Goal: Task Accomplishment & Management: Manage account settings

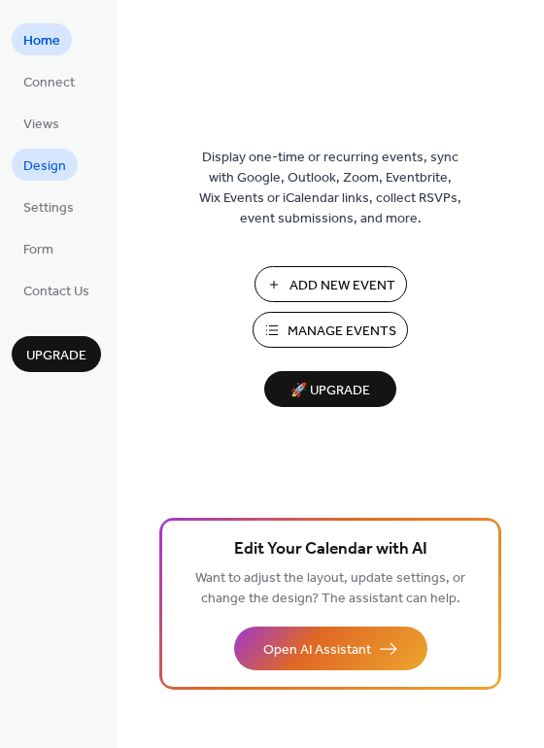
click at [54, 168] on span "Design" at bounding box center [44, 166] width 43 height 20
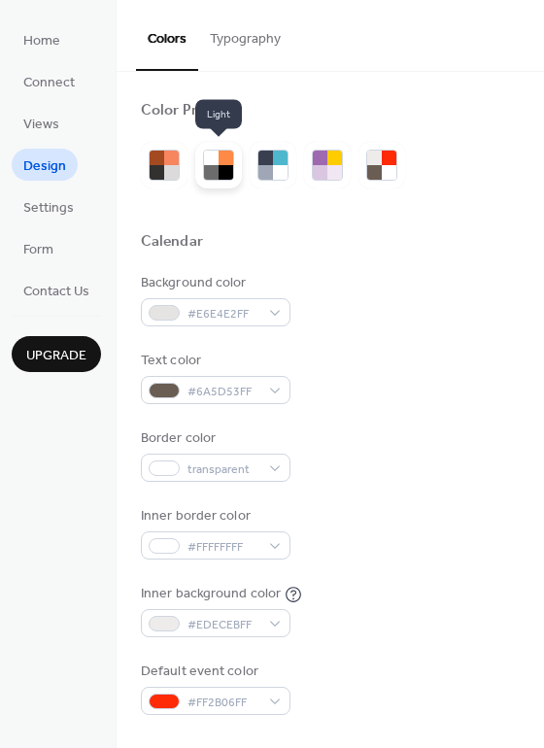
click at [222, 168] on div at bounding box center [225, 172] width 15 height 15
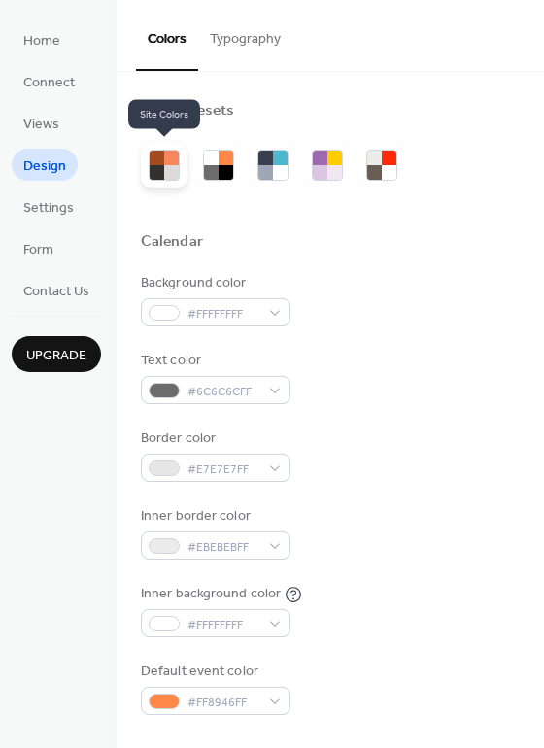
click at [167, 162] on div at bounding box center [171, 157] width 15 height 15
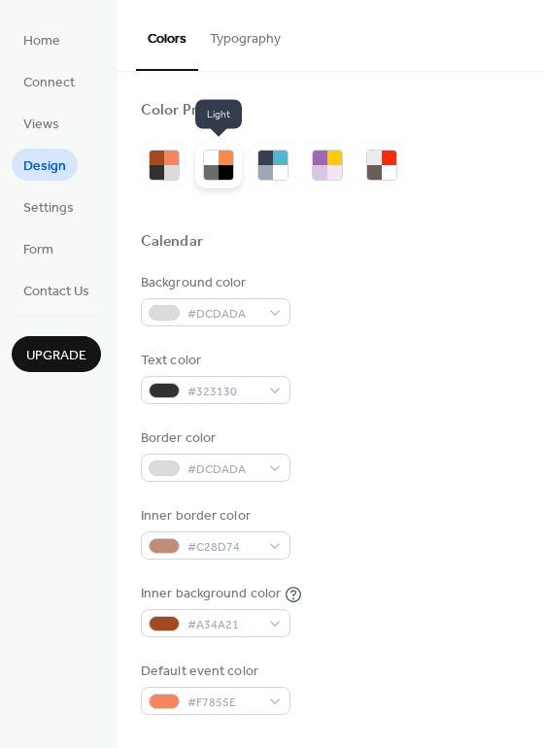
click at [215, 167] on div at bounding box center [211, 172] width 15 height 15
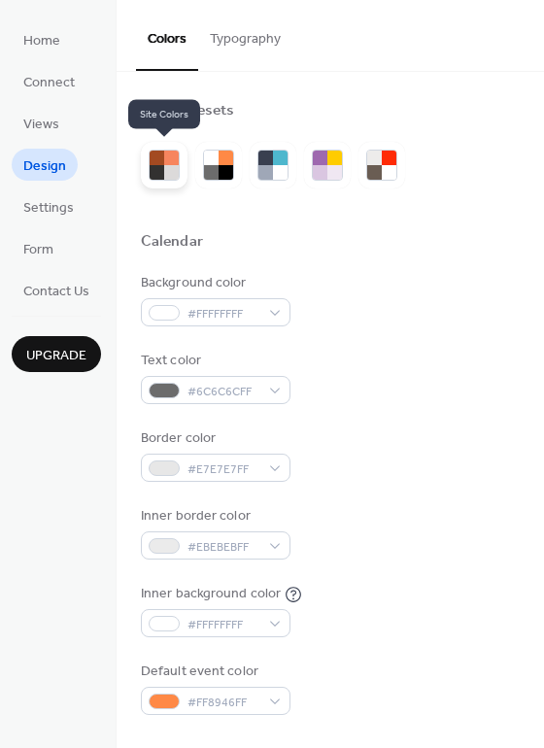
click at [164, 166] on div at bounding box center [171, 172] width 15 height 15
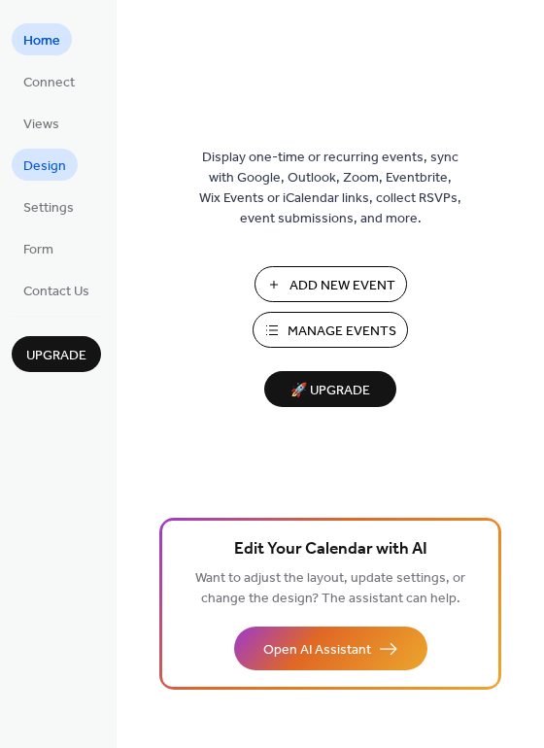
click at [59, 166] on span "Design" at bounding box center [44, 166] width 43 height 20
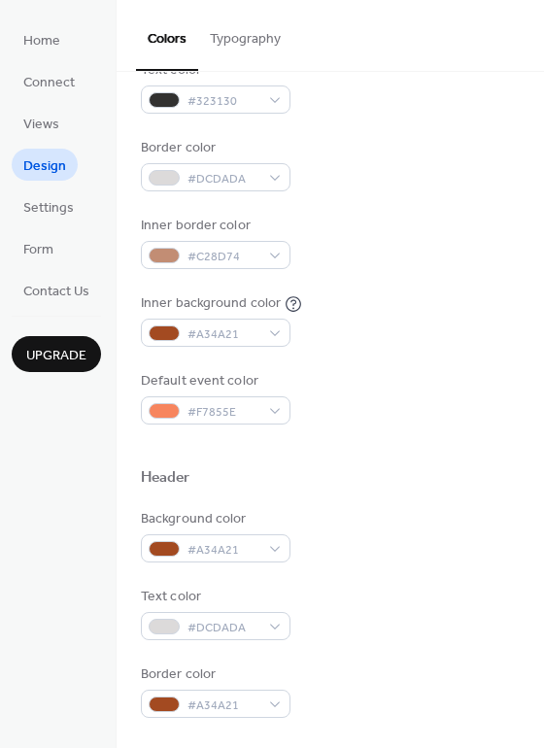
scroll to position [291, 0]
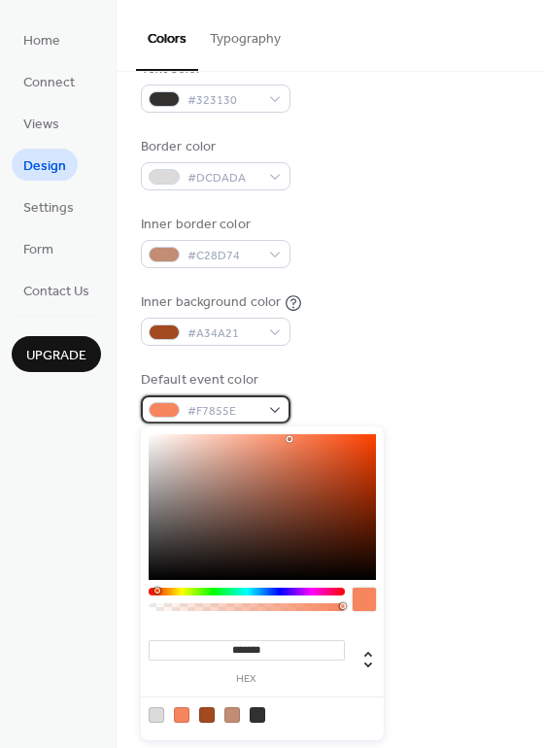
click at [277, 410] on div "#F7855E" at bounding box center [216, 409] width 150 height 28
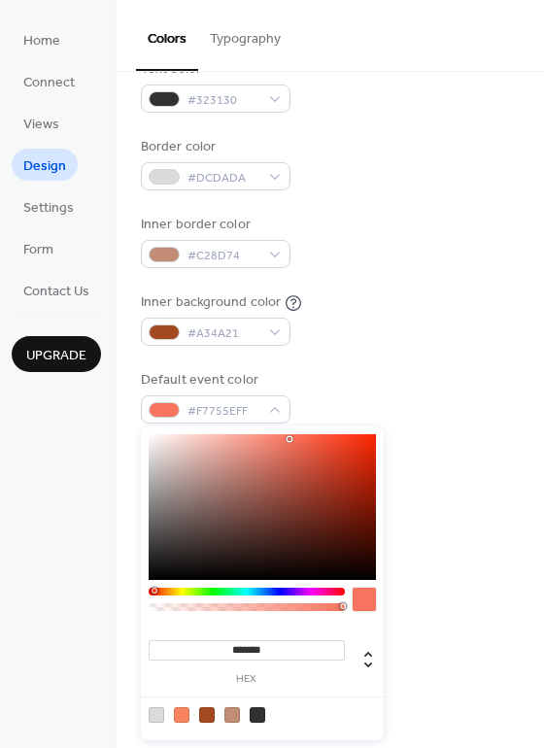
click at [153, 588] on div at bounding box center [154, 590] width 6 height 6
drag, startPoint x: 340, startPoint y: 588, endPoint x: 329, endPoint y: 589, distance: 10.7
click at [329, 589] on div at bounding box center [247, 591] width 196 height 8
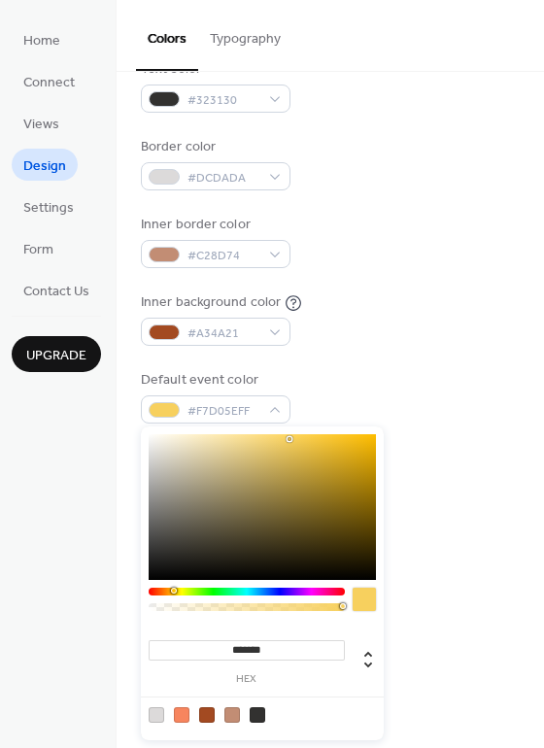
click at [173, 587] on div at bounding box center [247, 591] width 196 height 8
click at [161, 592] on div at bounding box center [247, 591] width 196 height 8
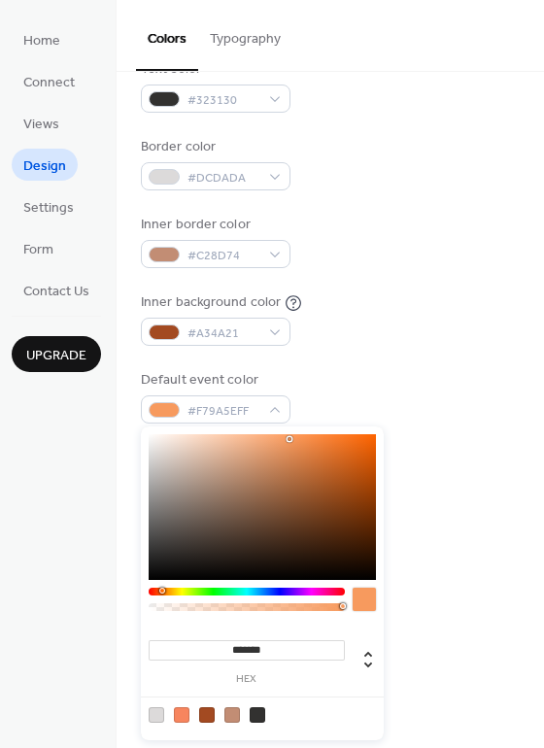
type input "***"
type input "*"
click at [349, 606] on div at bounding box center [262, 603] width 227 height 33
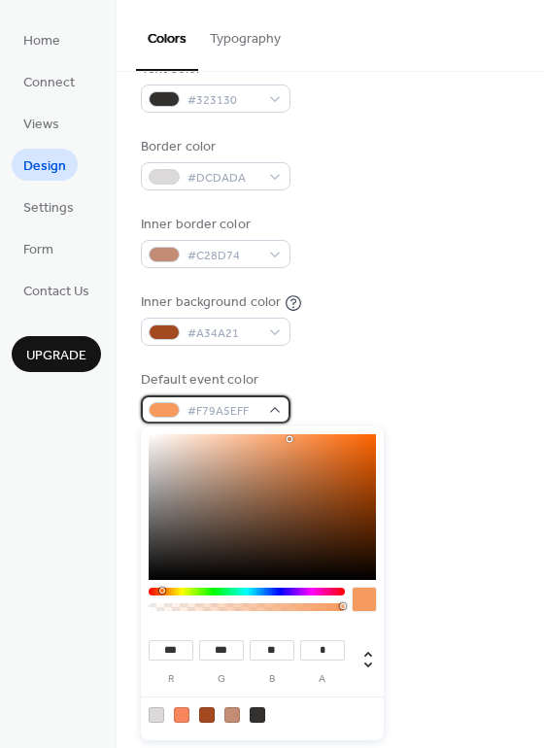
click at [279, 408] on div "#F79A5EFF" at bounding box center [216, 409] width 150 height 28
click at [242, 412] on span "#F79A5EFF" at bounding box center [223, 411] width 72 height 20
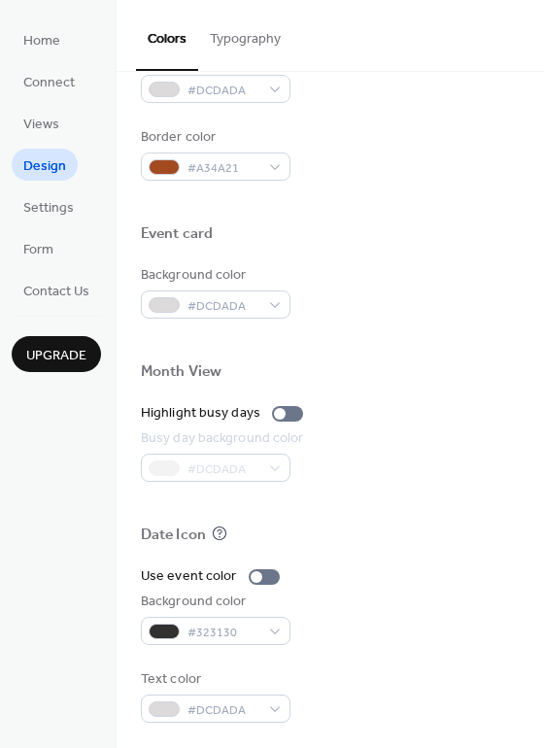
scroll to position [830, 0]
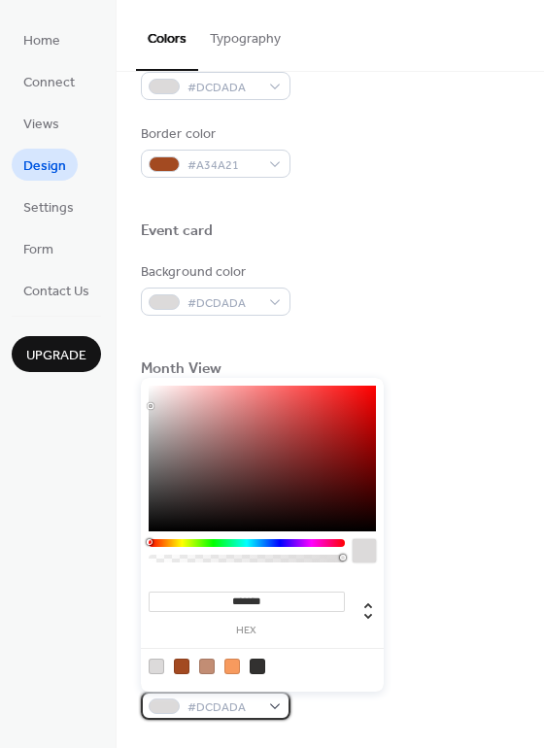
click at [279, 701] on div "#DCDADA" at bounding box center [216, 705] width 150 height 28
click at [254, 666] on div at bounding box center [258, 666] width 16 height 16
type input "*******"
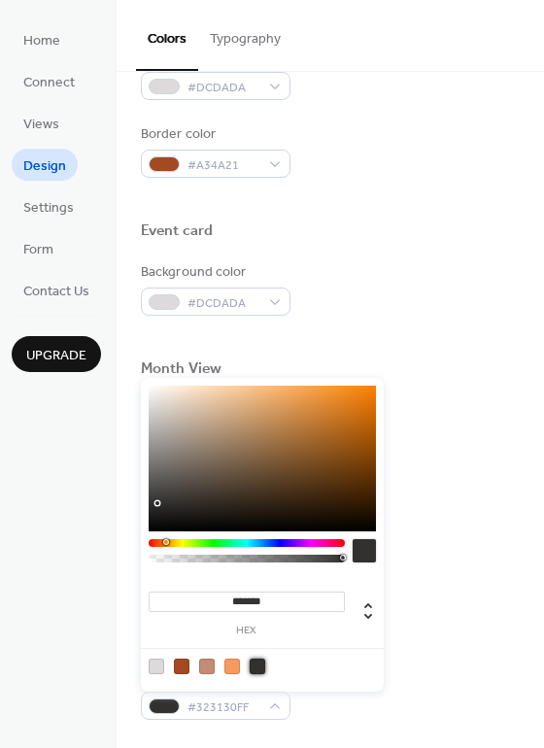
scroll to position [733, 0]
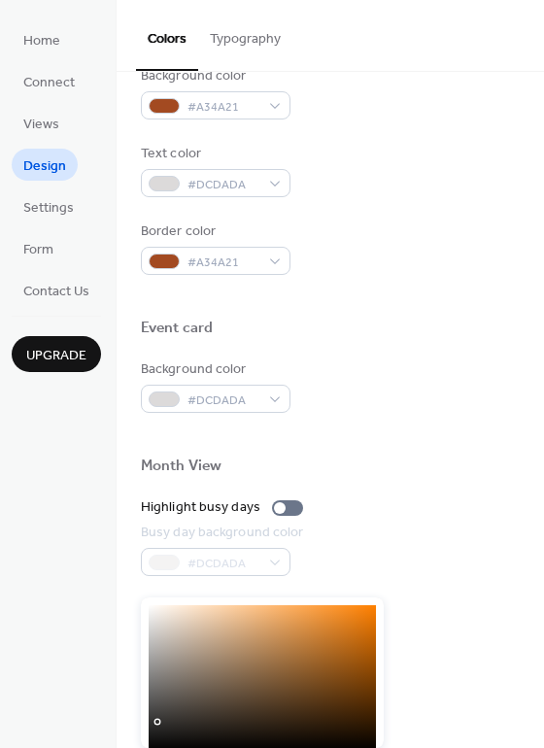
click at [434, 582] on div at bounding box center [330, 598] width 379 height 44
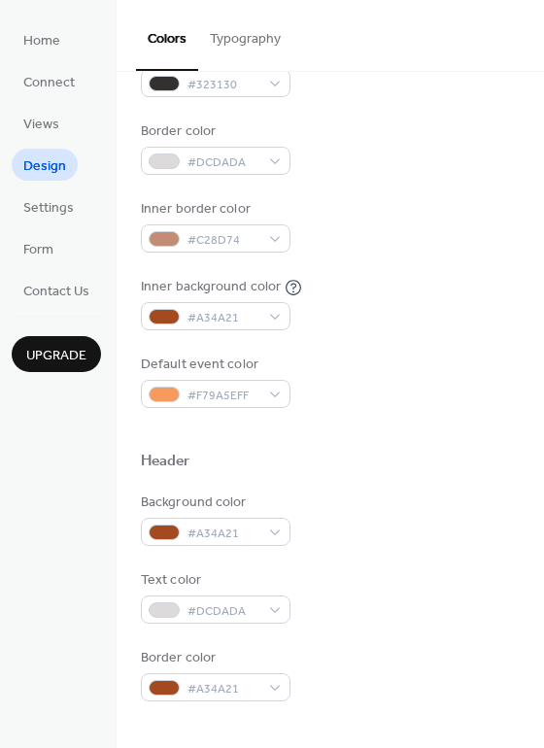
scroll to position [248, 0]
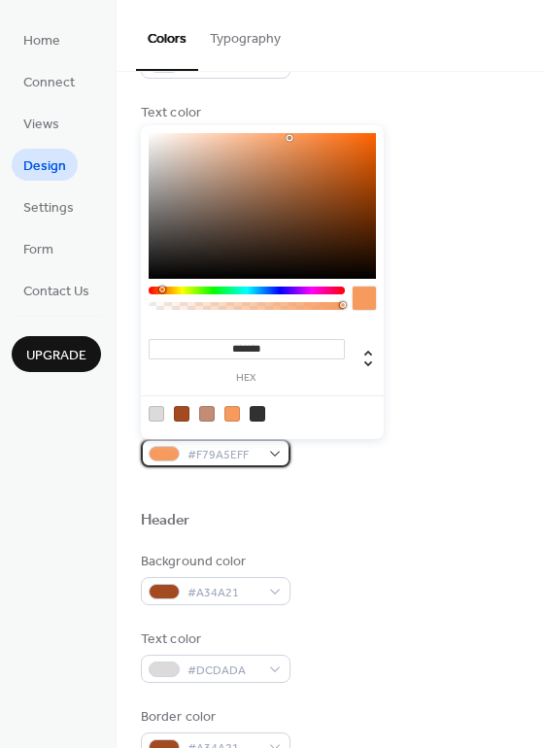
click at [274, 449] on div "#F79A5EFF" at bounding box center [216, 453] width 150 height 28
click at [228, 451] on span "#F79A5EFF" at bounding box center [223, 455] width 72 height 20
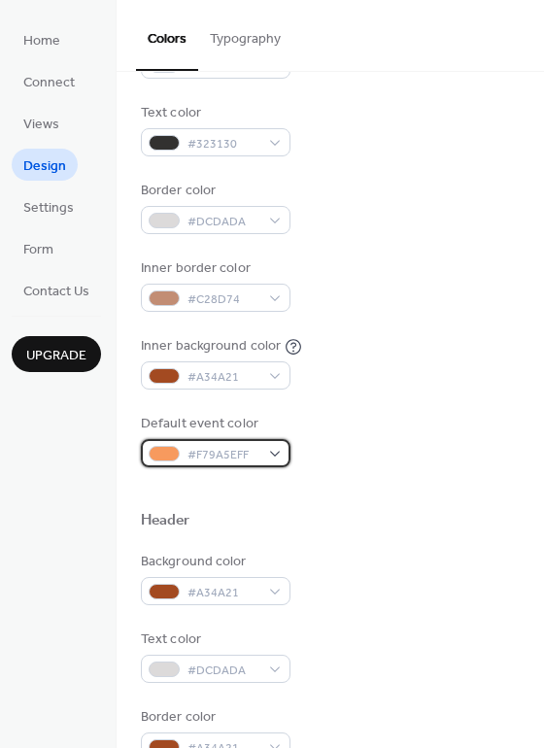
click at [228, 451] on span "#F79A5EFF" at bounding box center [223, 455] width 72 height 20
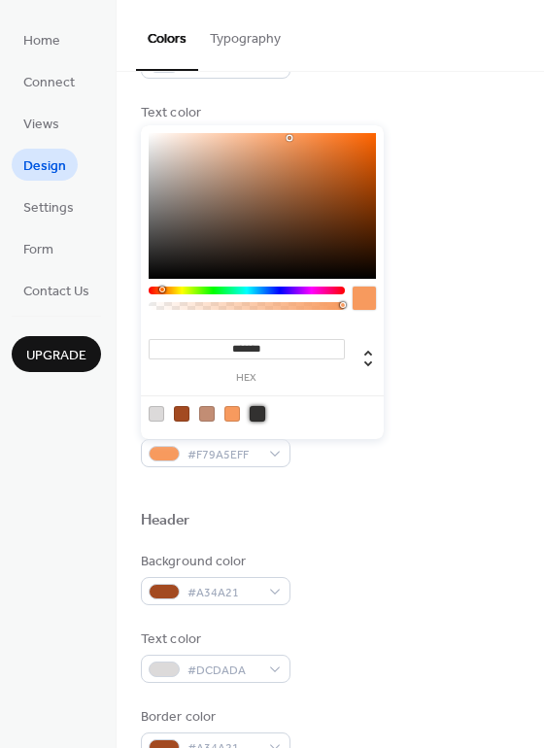
click at [253, 413] on div at bounding box center [258, 414] width 16 height 16
type input "*******"
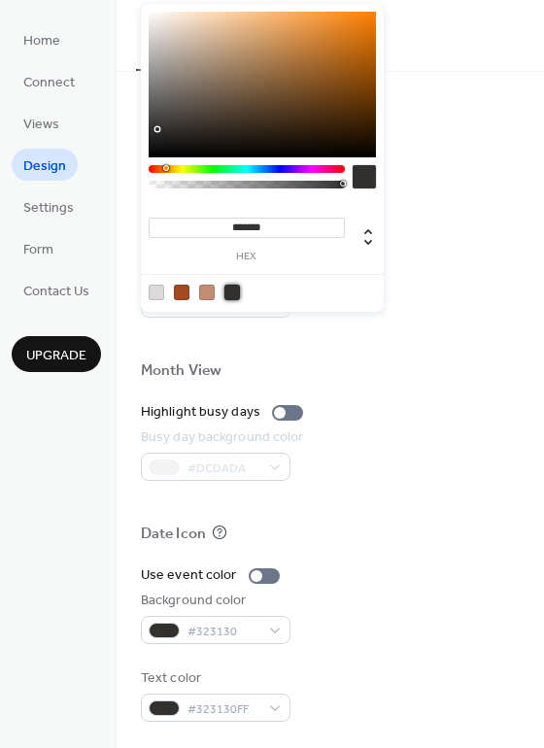
scroll to position [830, 0]
